Goal: Information Seeking & Learning: Learn about a topic

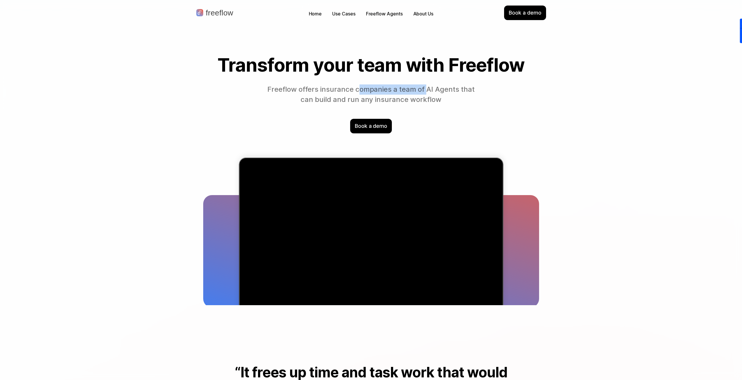
drag, startPoint x: 405, startPoint y: 90, endPoint x: 427, endPoint y: 93, distance: 22.4
click at [427, 93] on p "Freeflow offers insurance companies a team of AI Agents that can build and run …" at bounding box center [371, 95] width 212 height 20
drag, startPoint x: 328, startPoint y: 96, endPoint x: 374, endPoint y: 106, distance: 47.6
click at [359, 105] on p "Freeflow offers insurance companies a team of AI Agents that can build and run …" at bounding box center [371, 95] width 212 height 20
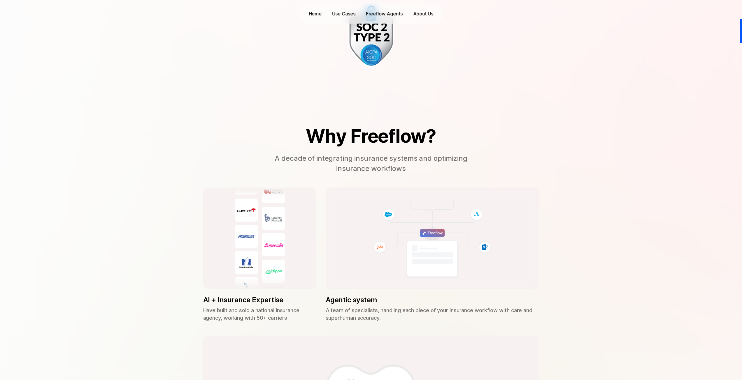
scroll to position [1312, 0]
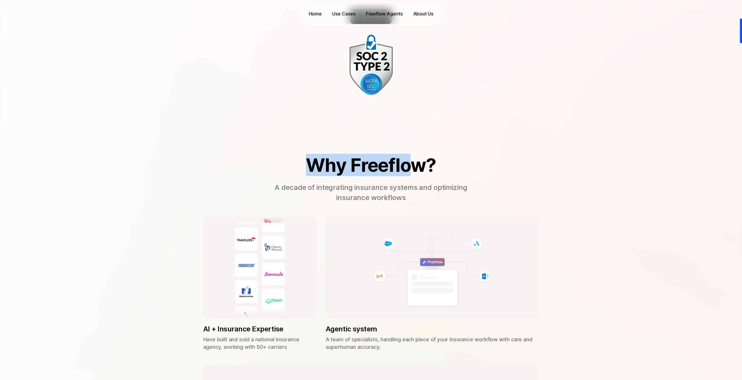
drag, startPoint x: 410, startPoint y: 167, endPoint x: 284, endPoint y: 171, distance: 125.4
click at [282, 169] on h2 "Why Freeflow?" at bounding box center [370, 165] width 219 height 20
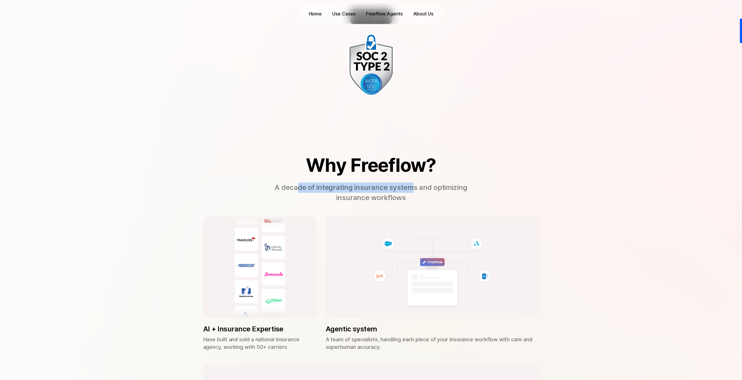
drag, startPoint x: 296, startPoint y: 190, endPoint x: 415, endPoint y: 189, distance: 119.2
click at [415, 189] on p "A decade of integrating insurance systems and optimizing insurance workflows" at bounding box center [371, 193] width 204 height 20
drag, startPoint x: 349, startPoint y: 200, endPoint x: 402, endPoint y: 199, distance: 52.8
click at [402, 199] on p "A decade of integrating insurance systems and optimizing insurance workflows" at bounding box center [371, 193] width 204 height 20
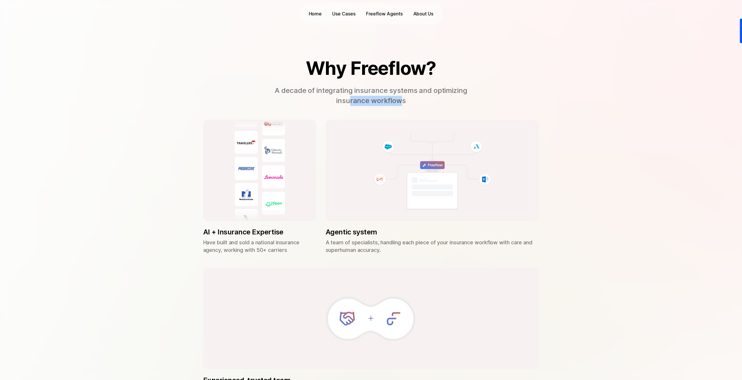
scroll to position [1428, 0]
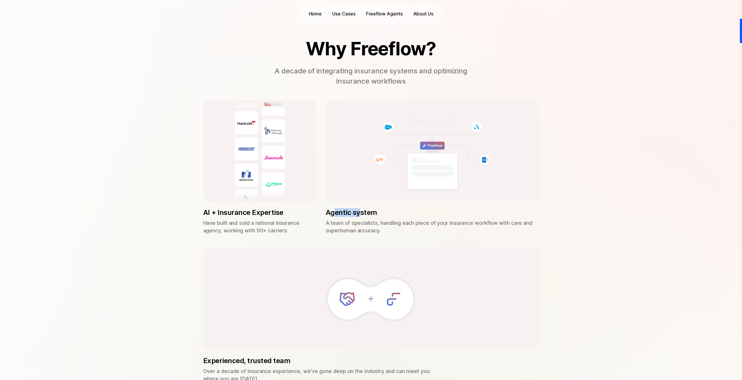
drag, startPoint x: 340, startPoint y: 214, endPoint x: 382, endPoint y: 214, distance: 41.4
click at [382, 214] on p "Agentic system" at bounding box center [432, 213] width 213 height 8
drag, startPoint x: 381, startPoint y: 224, endPoint x: 433, endPoint y: 223, distance: 52.2
click at [433, 223] on p "A team of specialists, handling each piece of your insurance workflow with care…" at bounding box center [432, 226] width 213 height 15
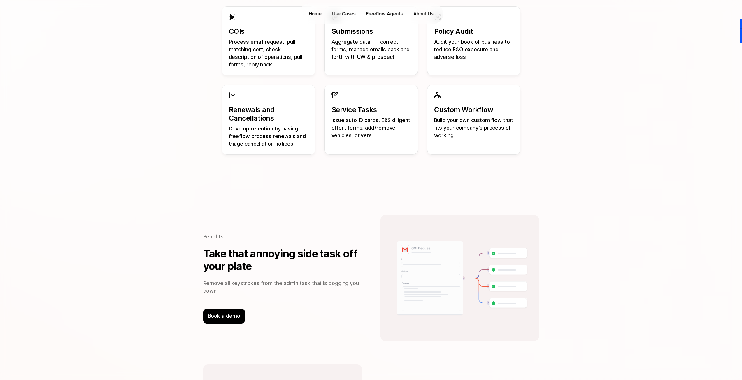
scroll to position [554, 0]
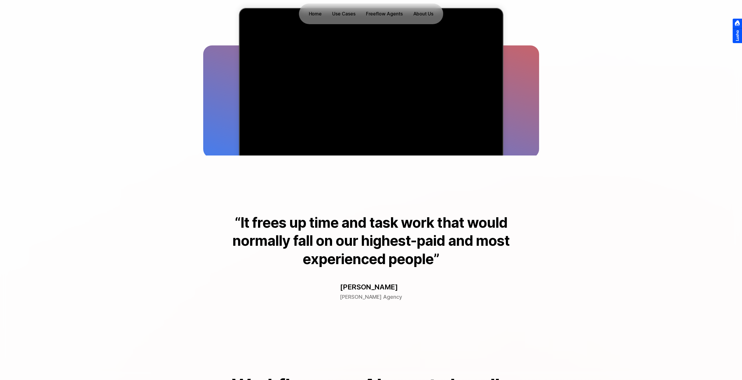
scroll to position [204, 0]
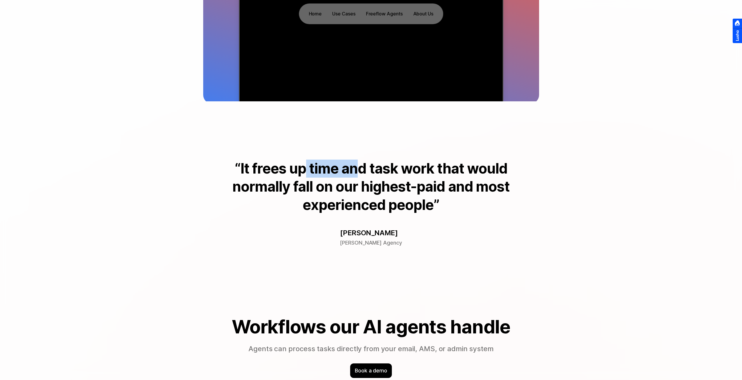
drag, startPoint x: 304, startPoint y: 175, endPoint x: 382, endPoint y: 173, distance: 78.4
click at [377, 172] on p "“It frees up time and task work that would normally fall on our highest-paid an…" at bounding box center [371, 187] width 298 height 55
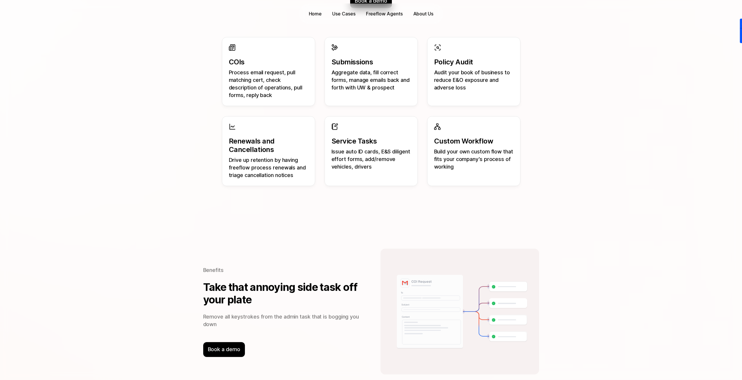
scroll to position [583, 0]
